Goal: Check status: Check status

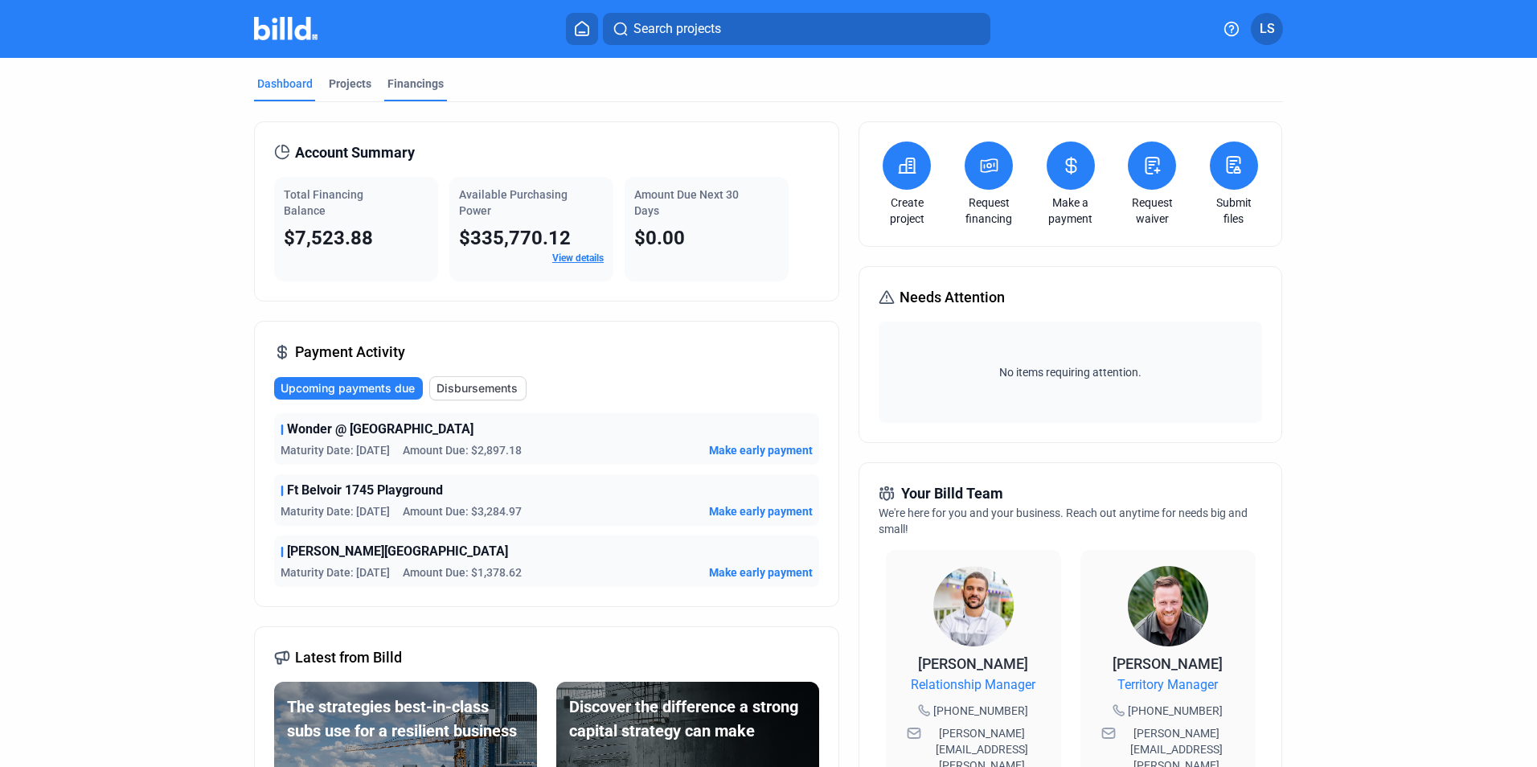
click at [410, 84] on div "Financings" at bounding box center [415, 84] width 56 height 16
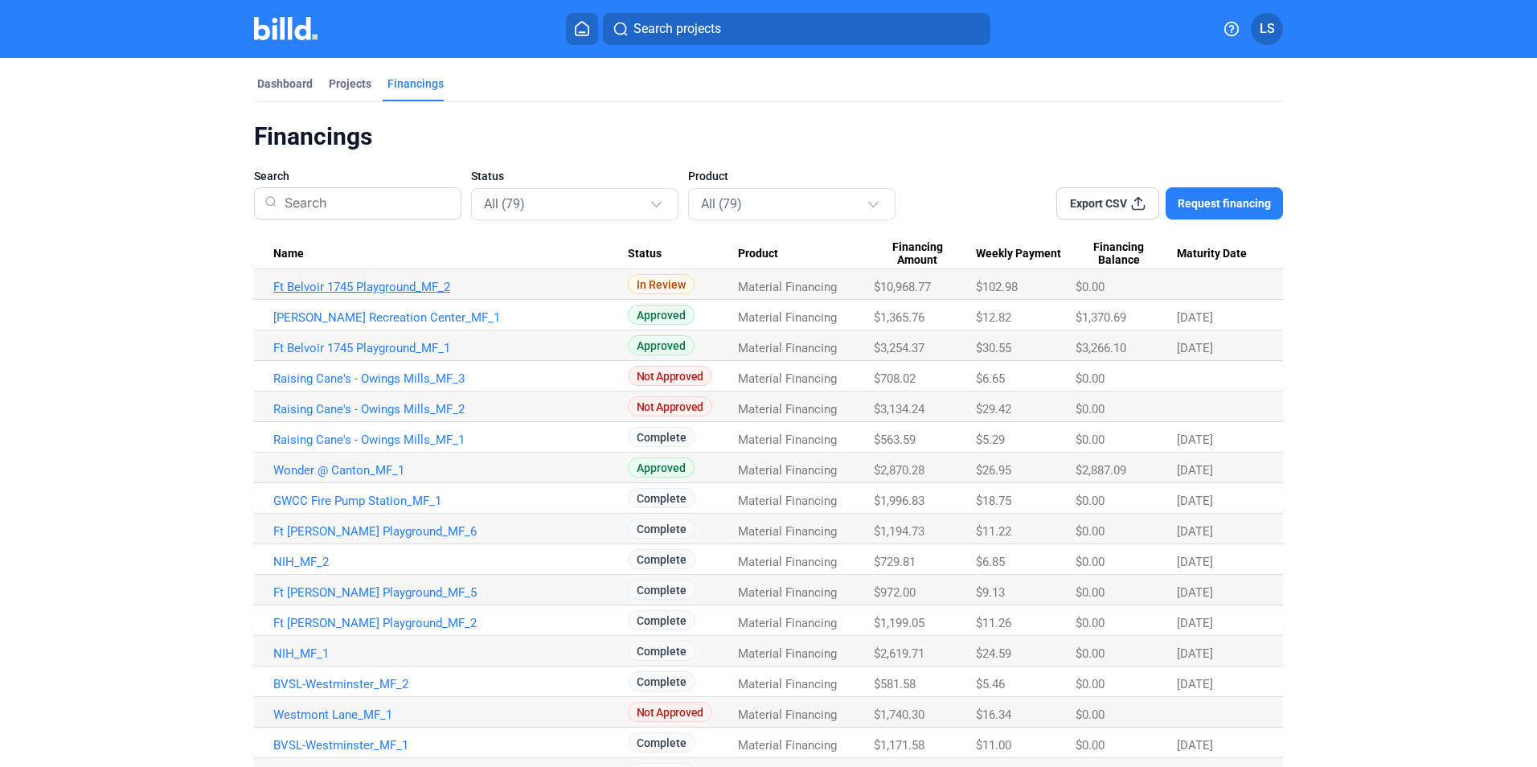
click at [367, 289] on link "Ft Belvoir 1745 Playground_MF_2" at bounding box center [450, 287] width 354 height 14
click at [367, 285] on link "Ft Belvoir 1745 Playground_MF_2" at bounding box center [450, 287] width 354 height 14
click at [372, 290] on link "Ft Belvoir 1745 Playground_MF_2" at bounding box center [450, 287] width 354 height 14
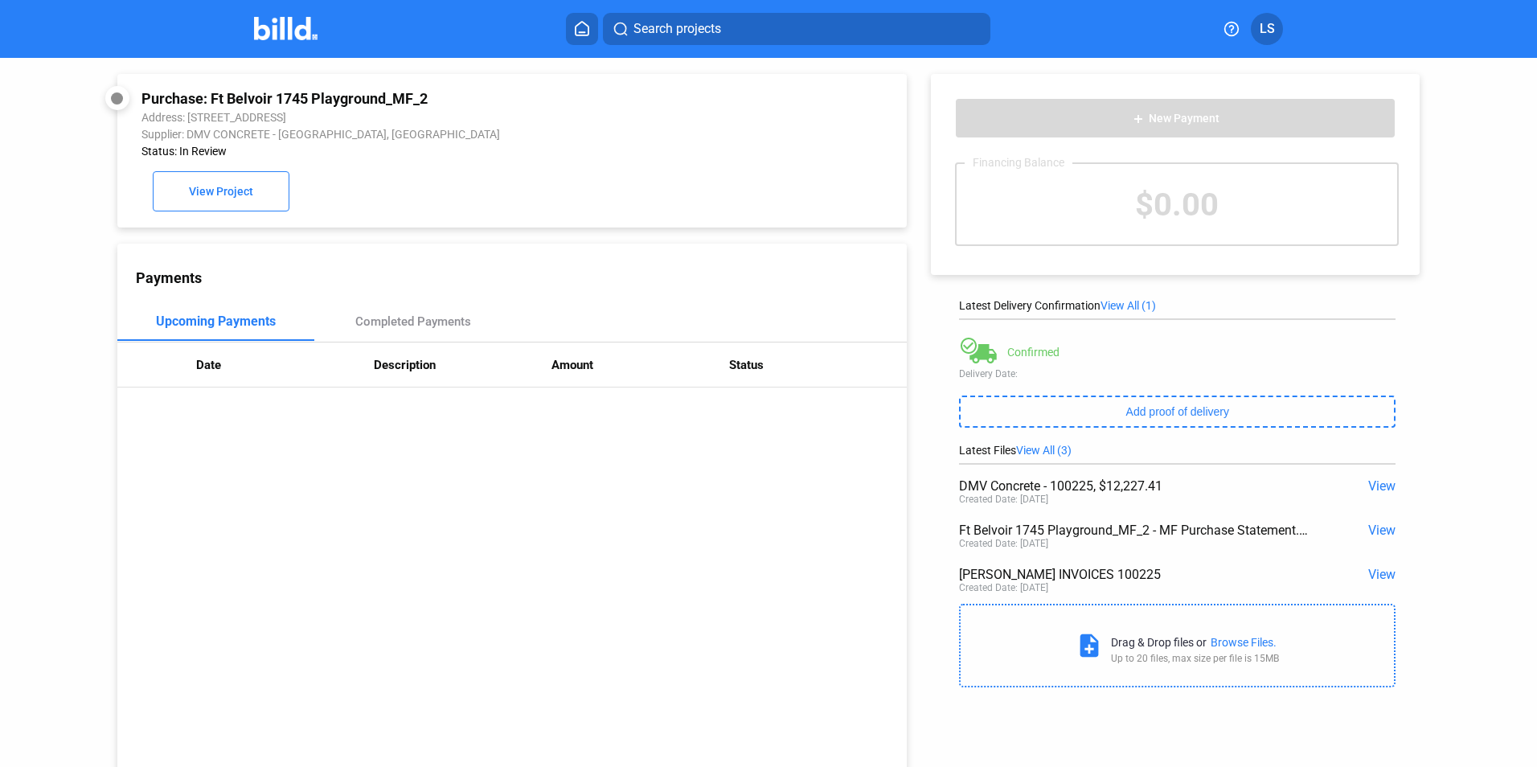
click at [1379, 574] on span "View" at bounding box center [1381, 574] width 27 height 15
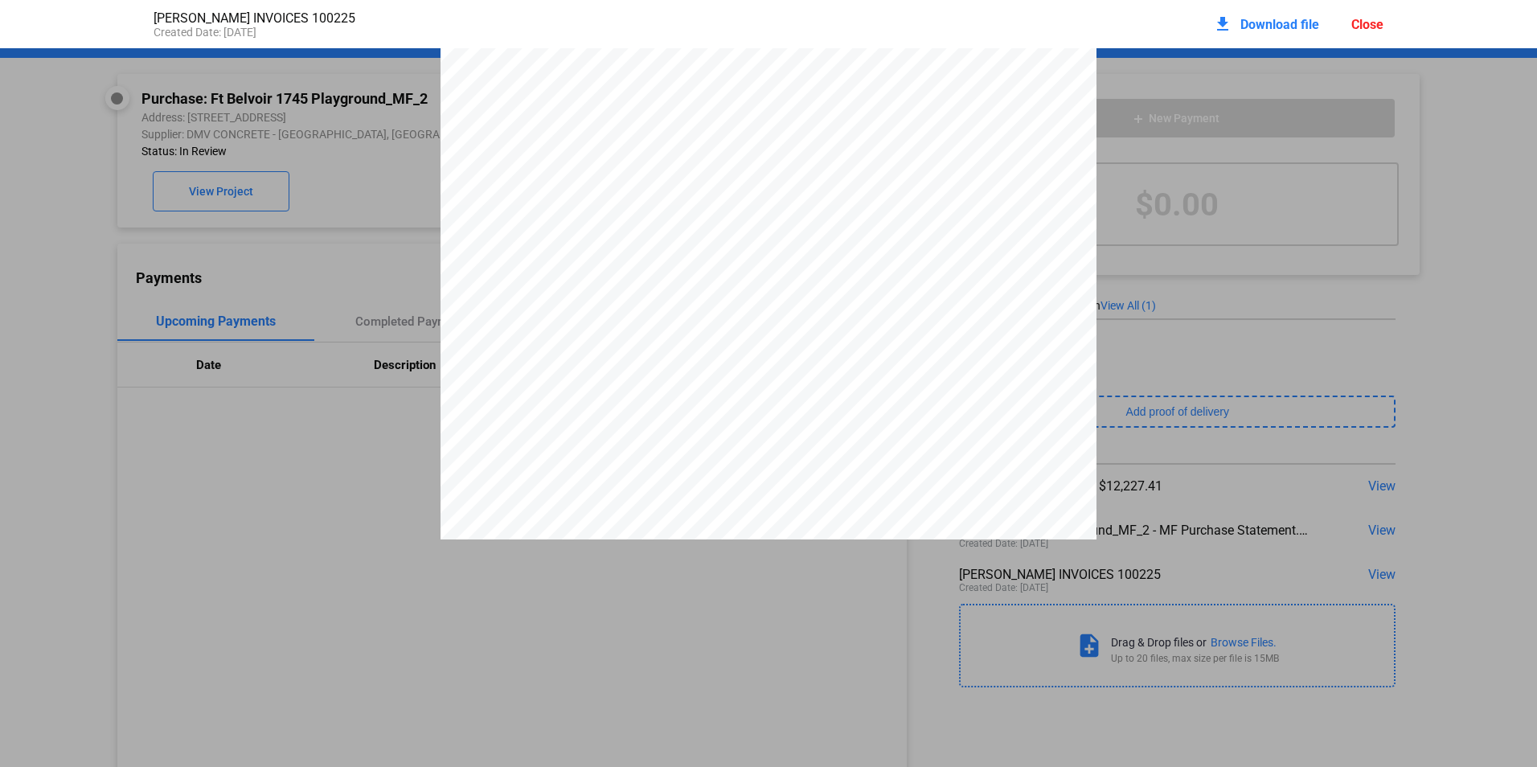
scroll to position [373, 0]
